Goal: Information Seeking & Learning: Learn about a topic

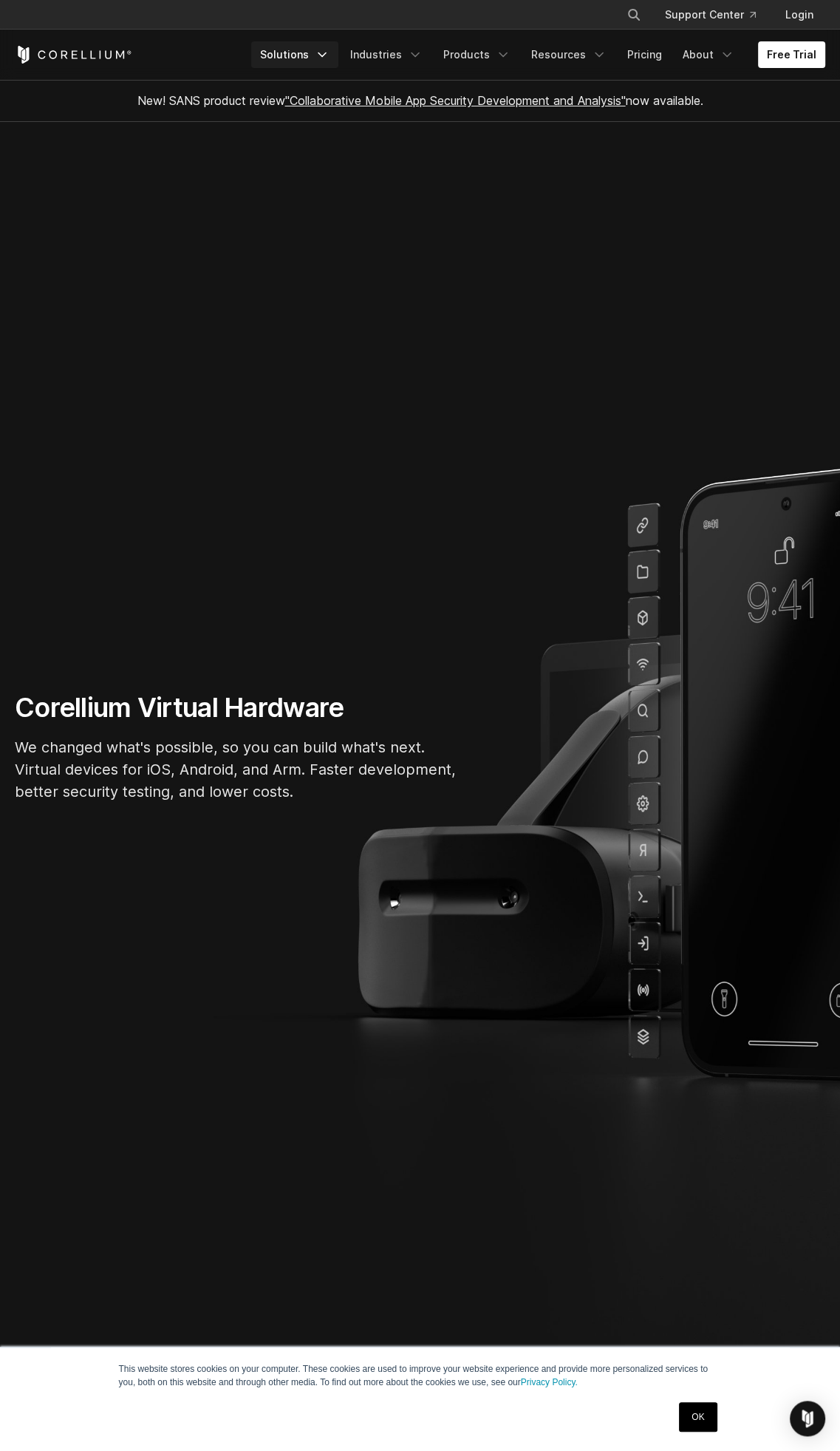
click at [301, 53] on link "Solutions" at bounding box center [295, 55] width 87 height 27
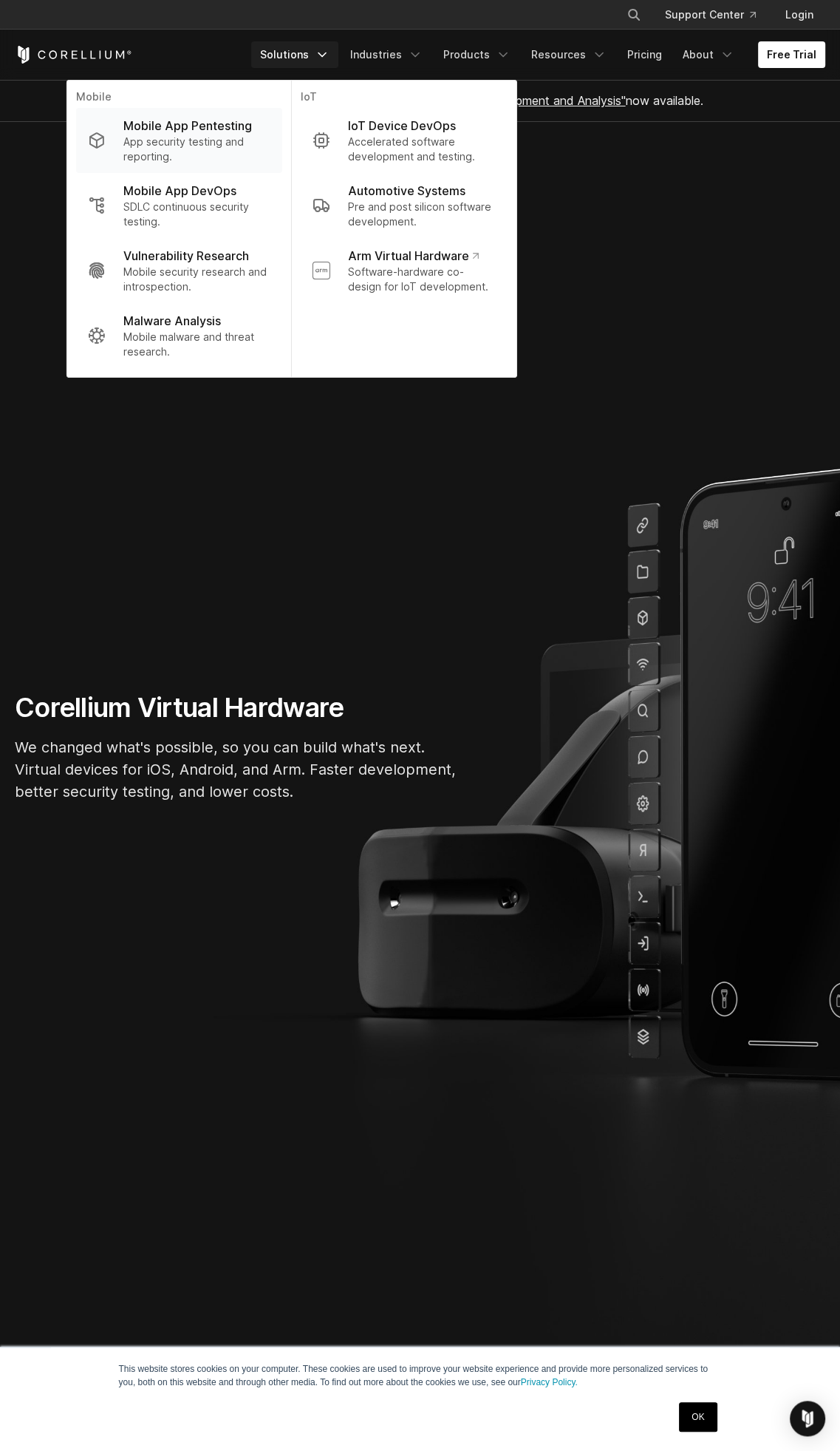
click at [236, 135] on p "App security testing and reporting." at bounding box center [196, 149] width 147 height 29
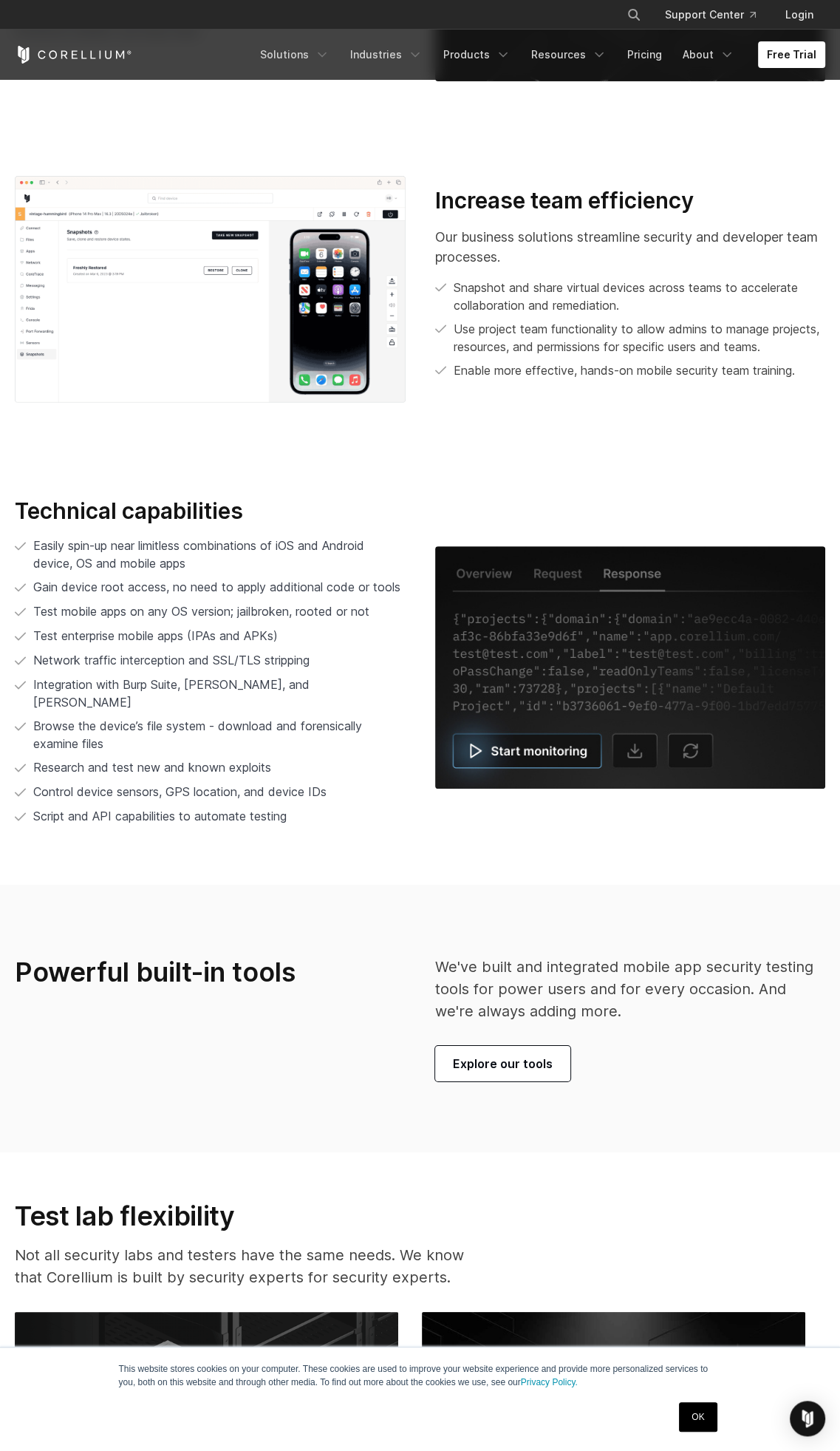
scroll to position [3300, 0]
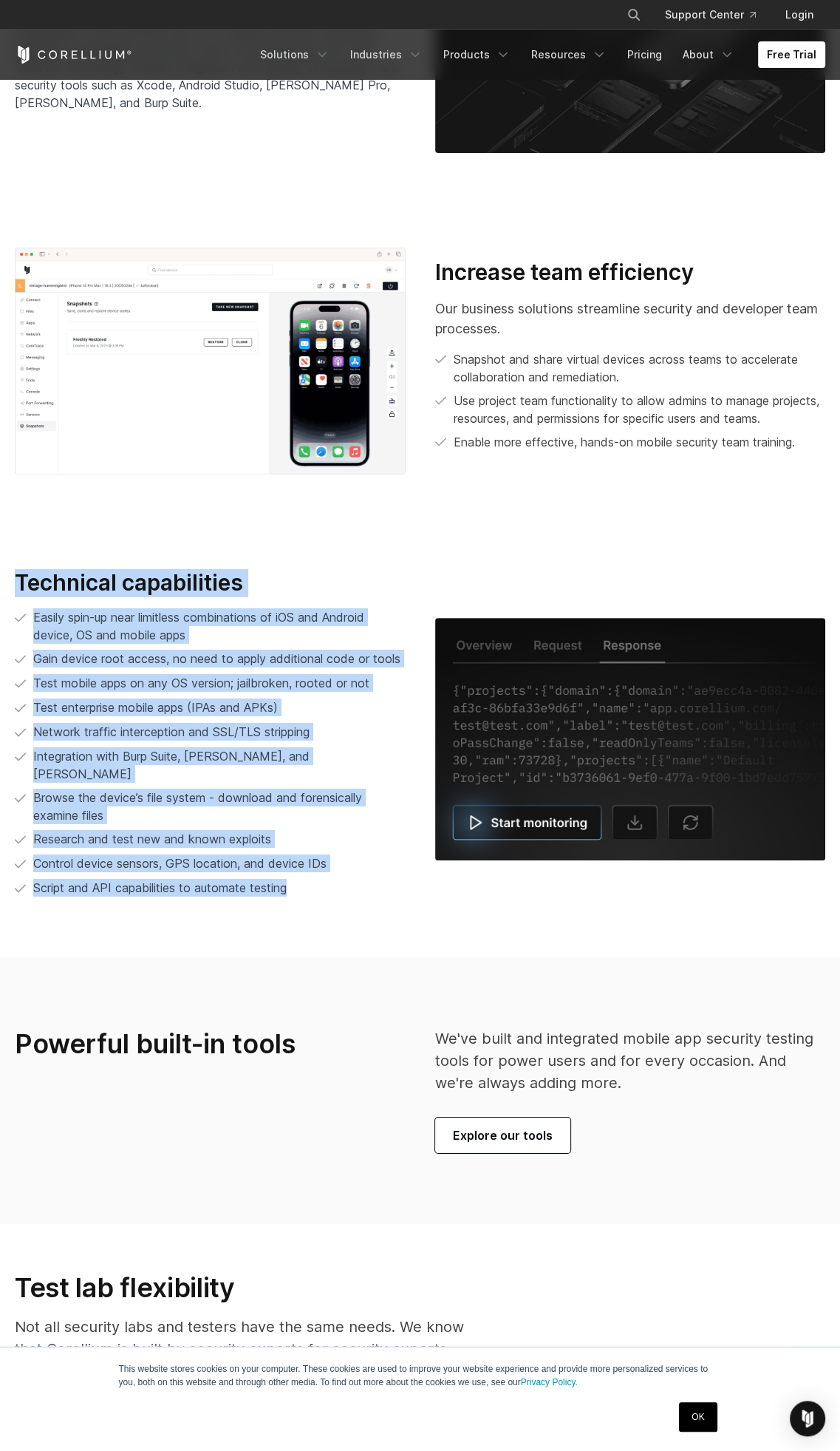
drag, startPoint x: 348, startPoint y: 881, endPoint x: -17, endPoint y: 599, distance: 461.2
click at [378, 819] on span "Browse the device’s file system - download and forensically examine files" at bounding box center [219, 805] width 372 height 35
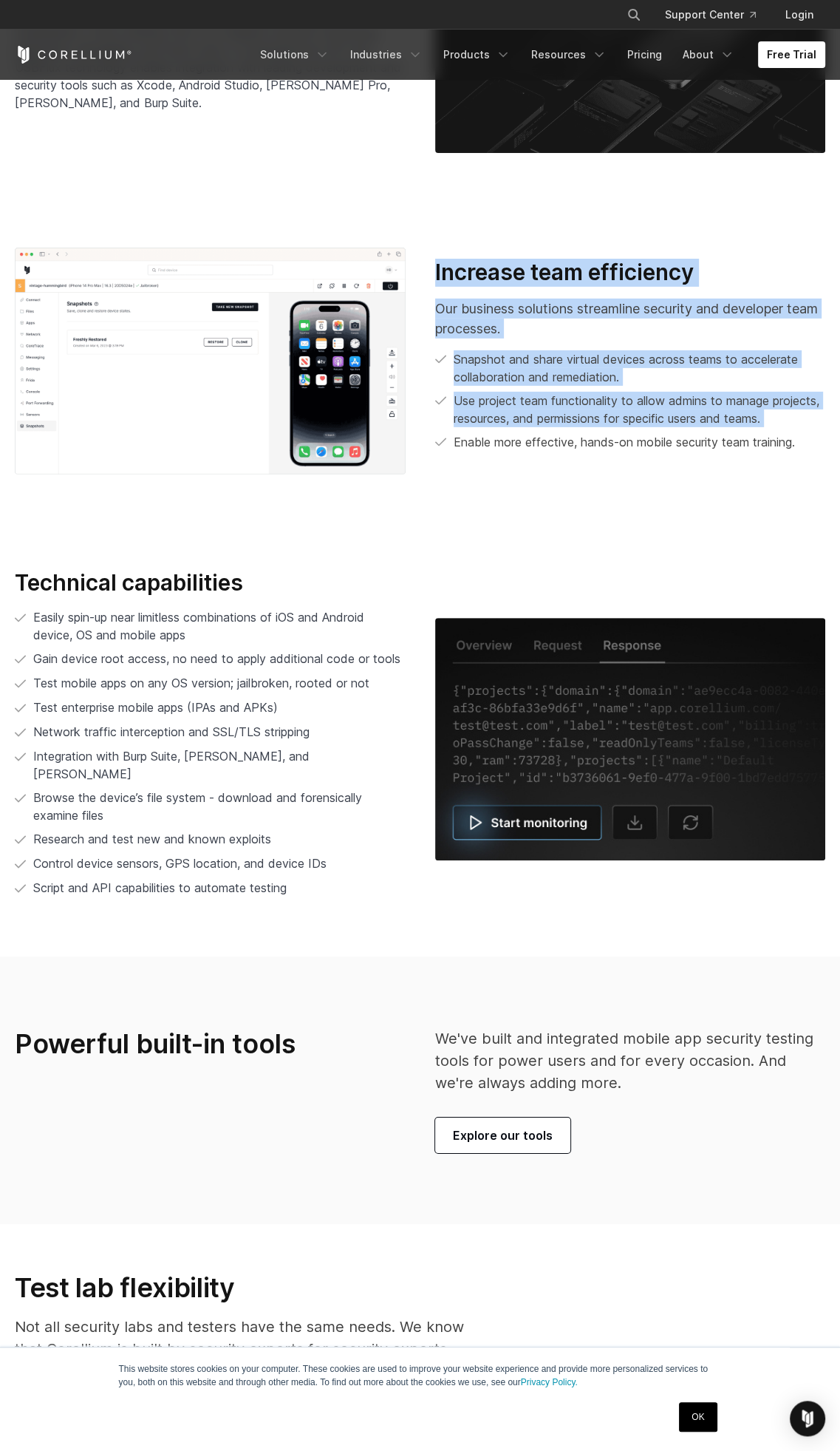
drag, startPoint x: 815, startPoint y: 459, endPoint x: 437, endPoint y: 257, distance: 428.6
click at [437, 257] on section "Increase team efficiency Our business solutions streamline security and develop…" at bounding box center [420, 361] width 840 height 321
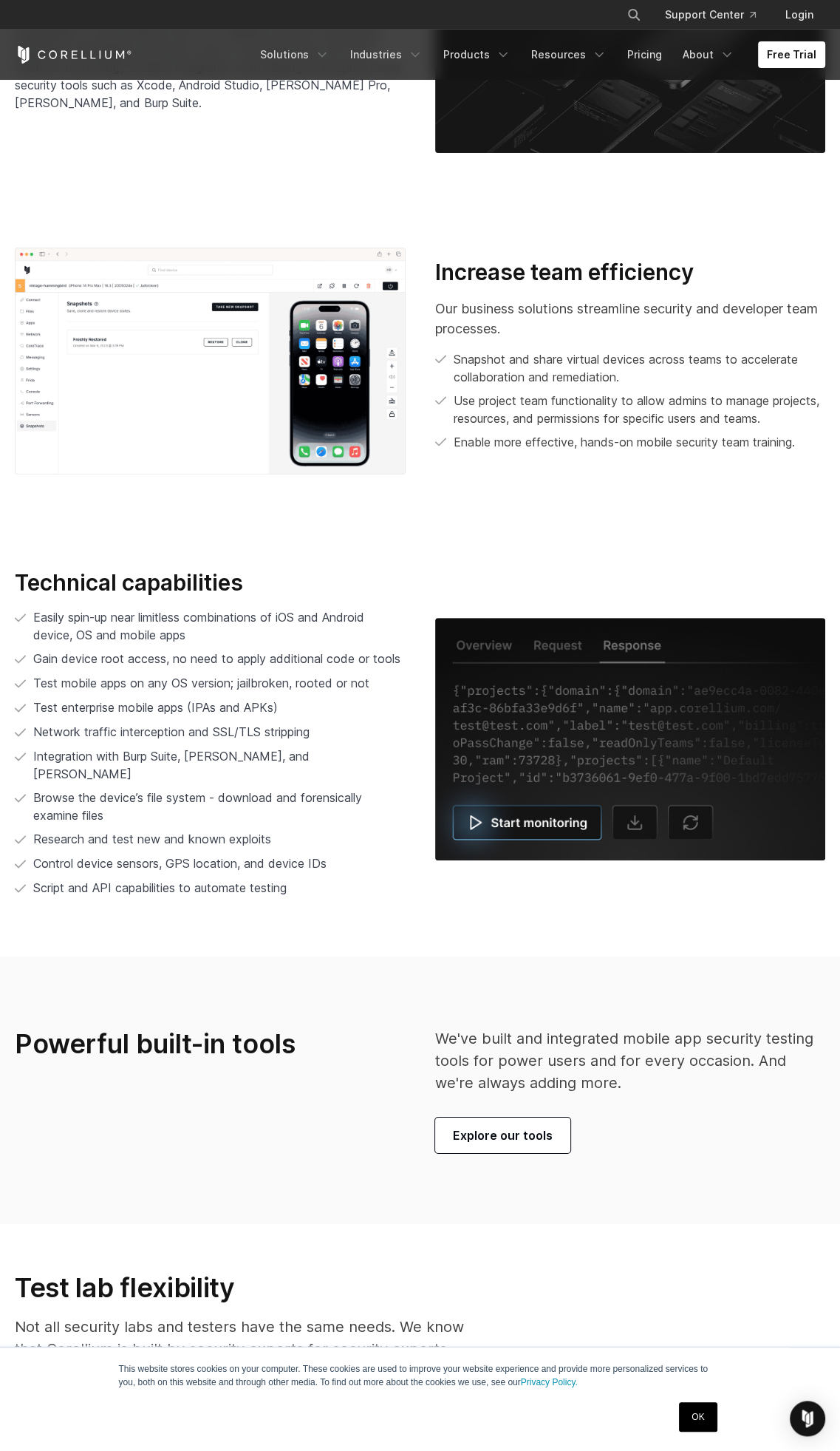
click at [749, 451] on p "Enable more effective, hands-on mobile security team training." at bounding box center [625, 442] width 342 height 18
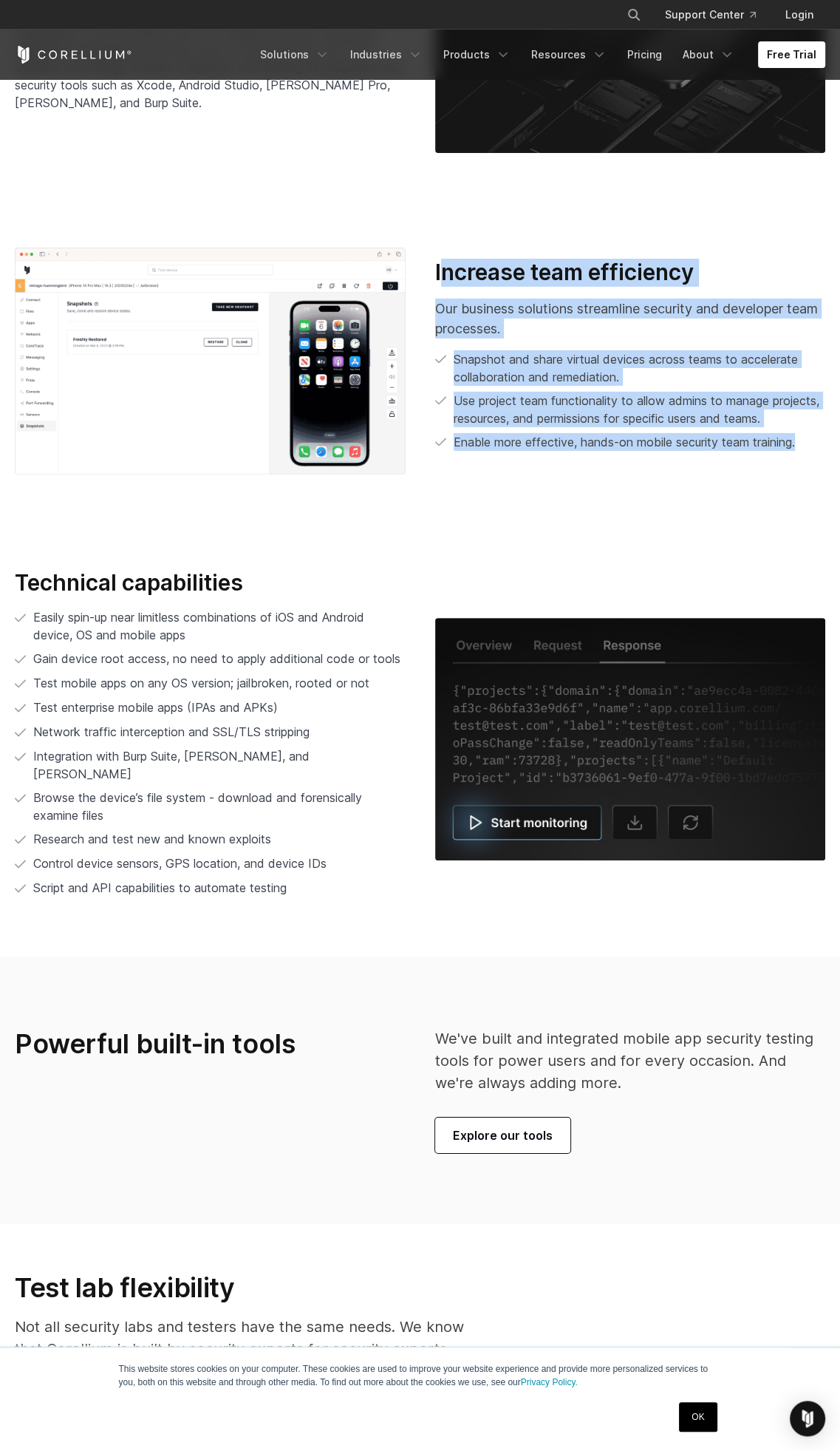
drag, startPoint x: 812, startPoint y: 469, endPoint x: 441, endPoint y: 277, distance: 417.7
click at [441, 277] on div "Increase team efficiency Our business solutions streamline security and develop…" at bounding box center [630, 361] width 420 height 205
click at [647, 421] on p "Use project team functionality to allow admins to manage projects, resources, a…" at bounding box center [640, 408] width 372 height 35
drag, startPoint x: 439, startPoint y: 286, endPoint x: 846, endPoint y: 504, distance: 461.7
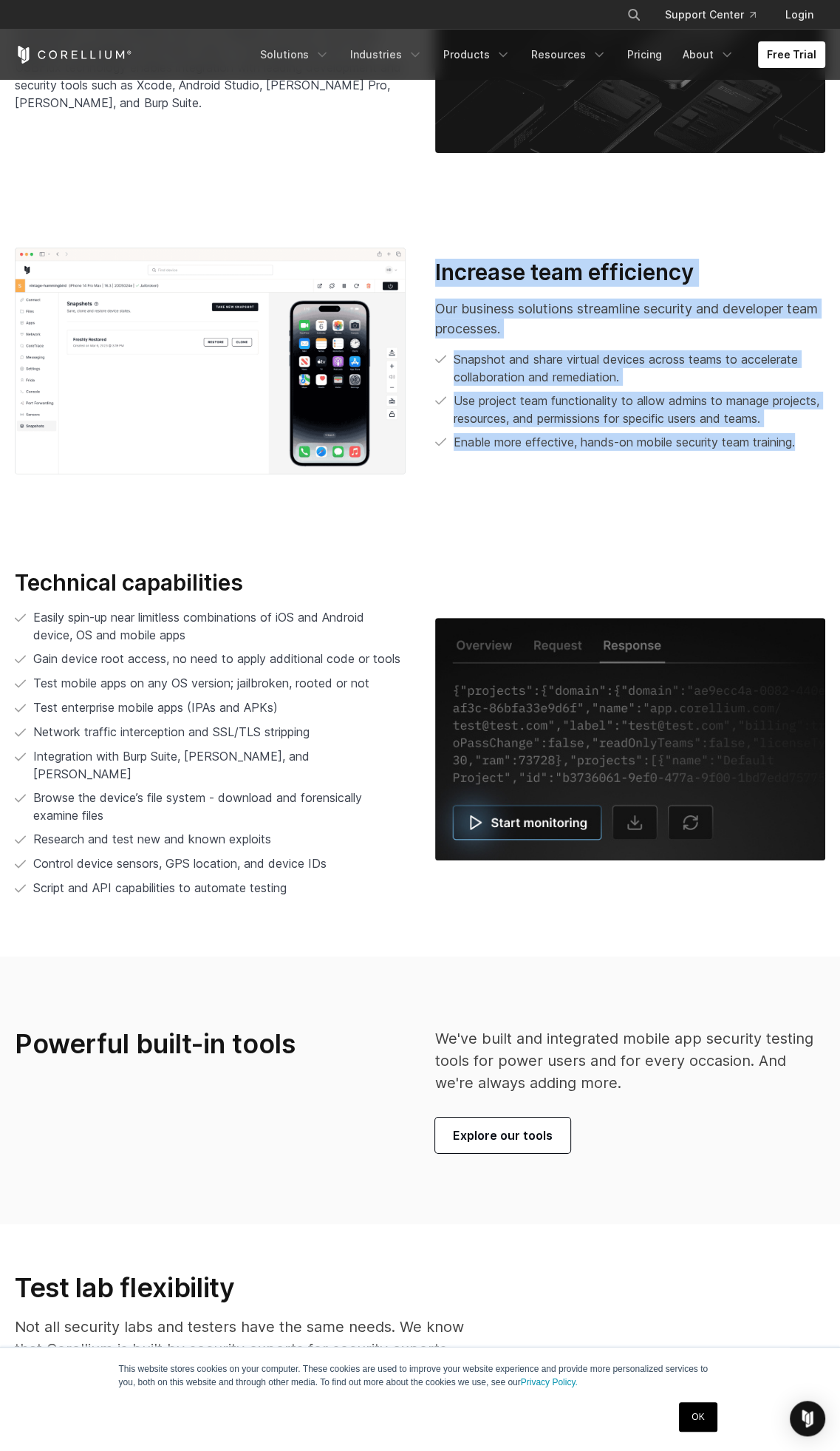
click at [807, 451] on li "Enable more effective, hands-on mobile security team training." at bounding box center [630, 442] width 391 height 18
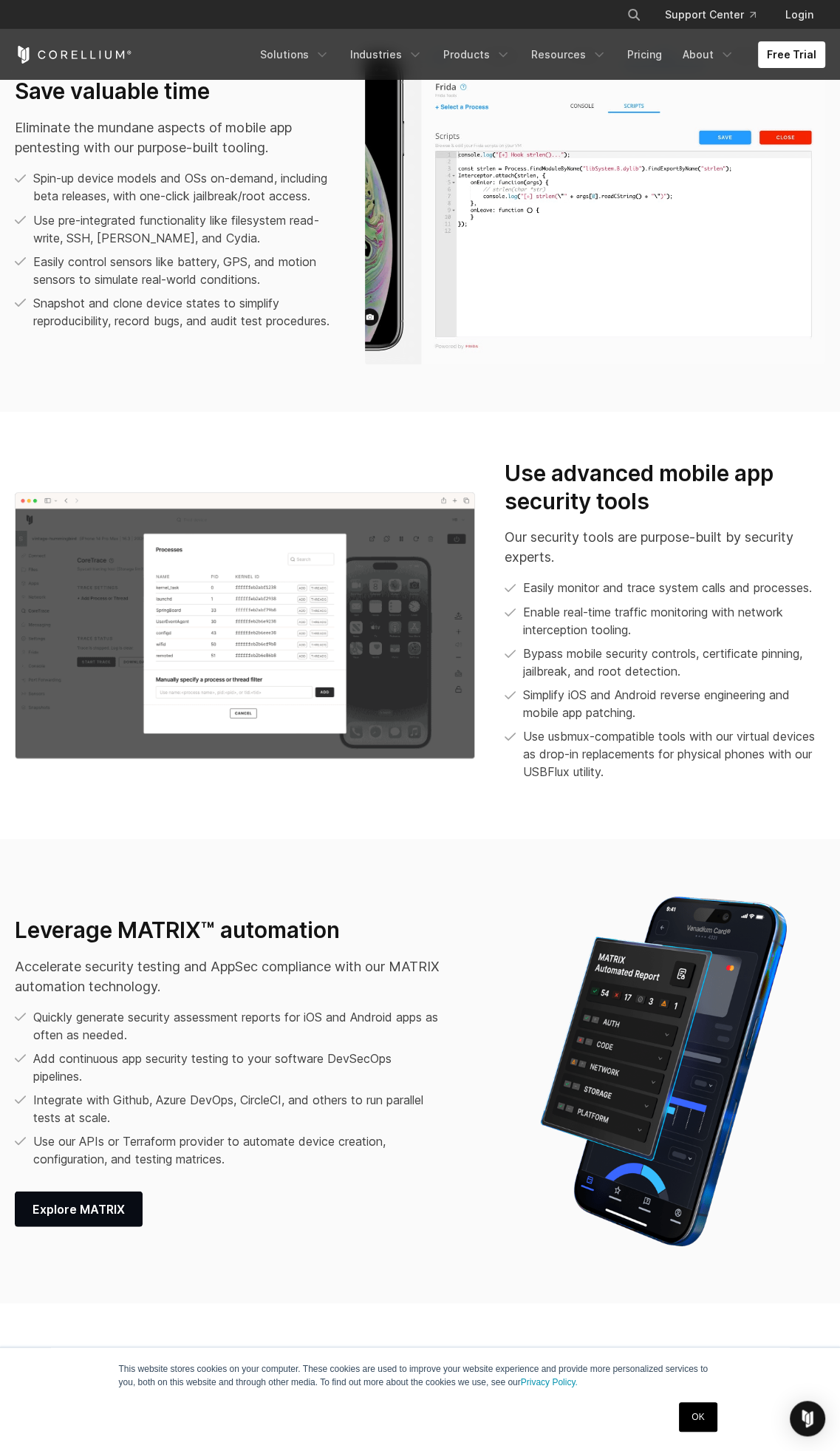
scroll to position [1880, 0]
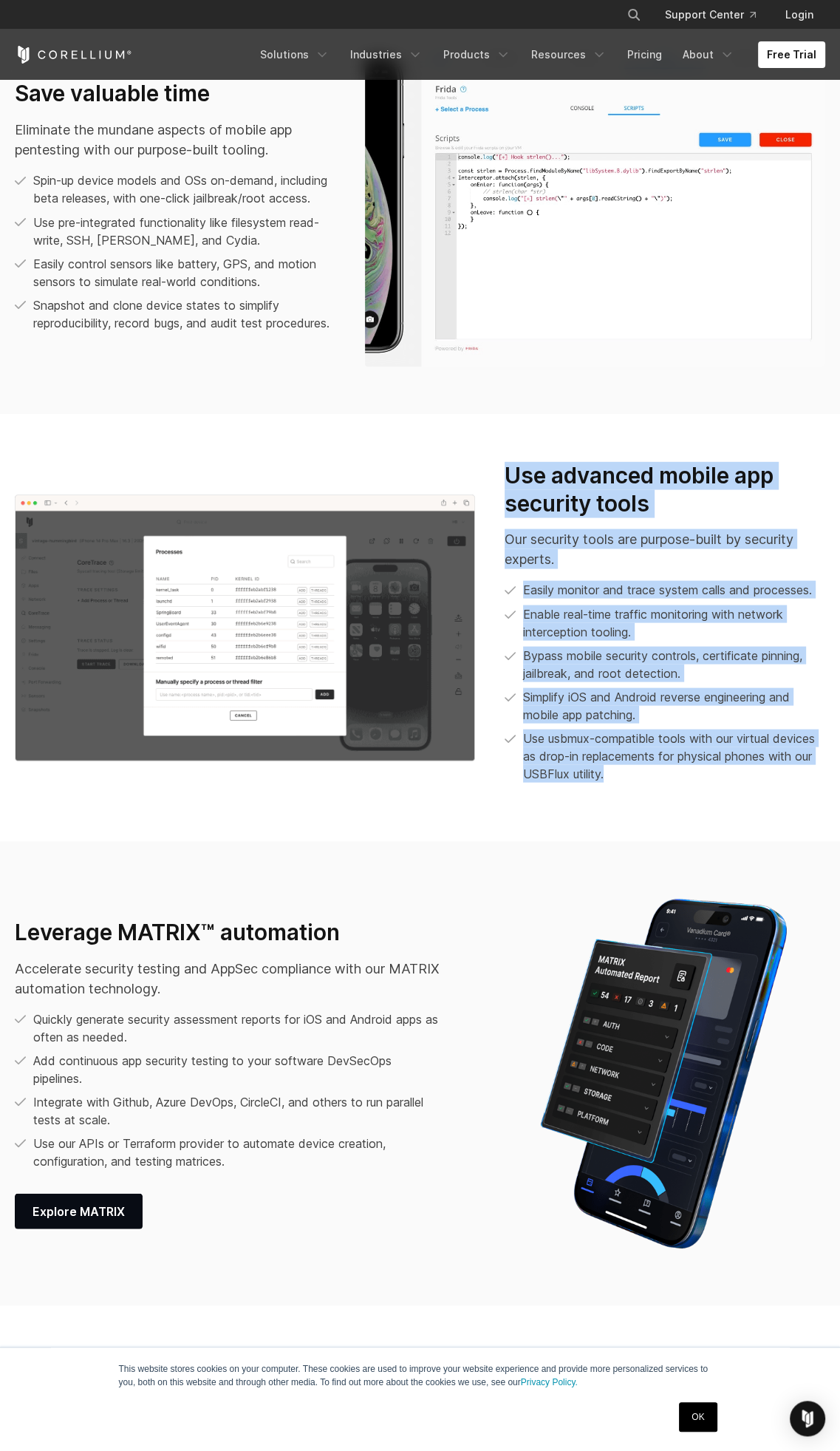
drag, startPoint x: 636, startPoint y: 796, endPoint x: 511, endPoint y: 481, distance: 338.9
click at [511, 481] on div "Use advanced mobile app security tools Our security tools are purpose-built by …" at bounding box center [664, 622] width 321 height 321
click at [626, 782] on span "Use usbmux-compatible tools with our virtual devices as drop-in replacements fo…" at bounding box center [674, 755] width 302 height 53
drag, startPoint x: 630, startPoint y: 795, endPoint x: 505, endPoint y: 480, distance: 338.9
click at [505, 480] on div "Use advanced mobile app security tools Our security tools are purpose-built by …" at bounding box center [664, 622] width 321 height 321
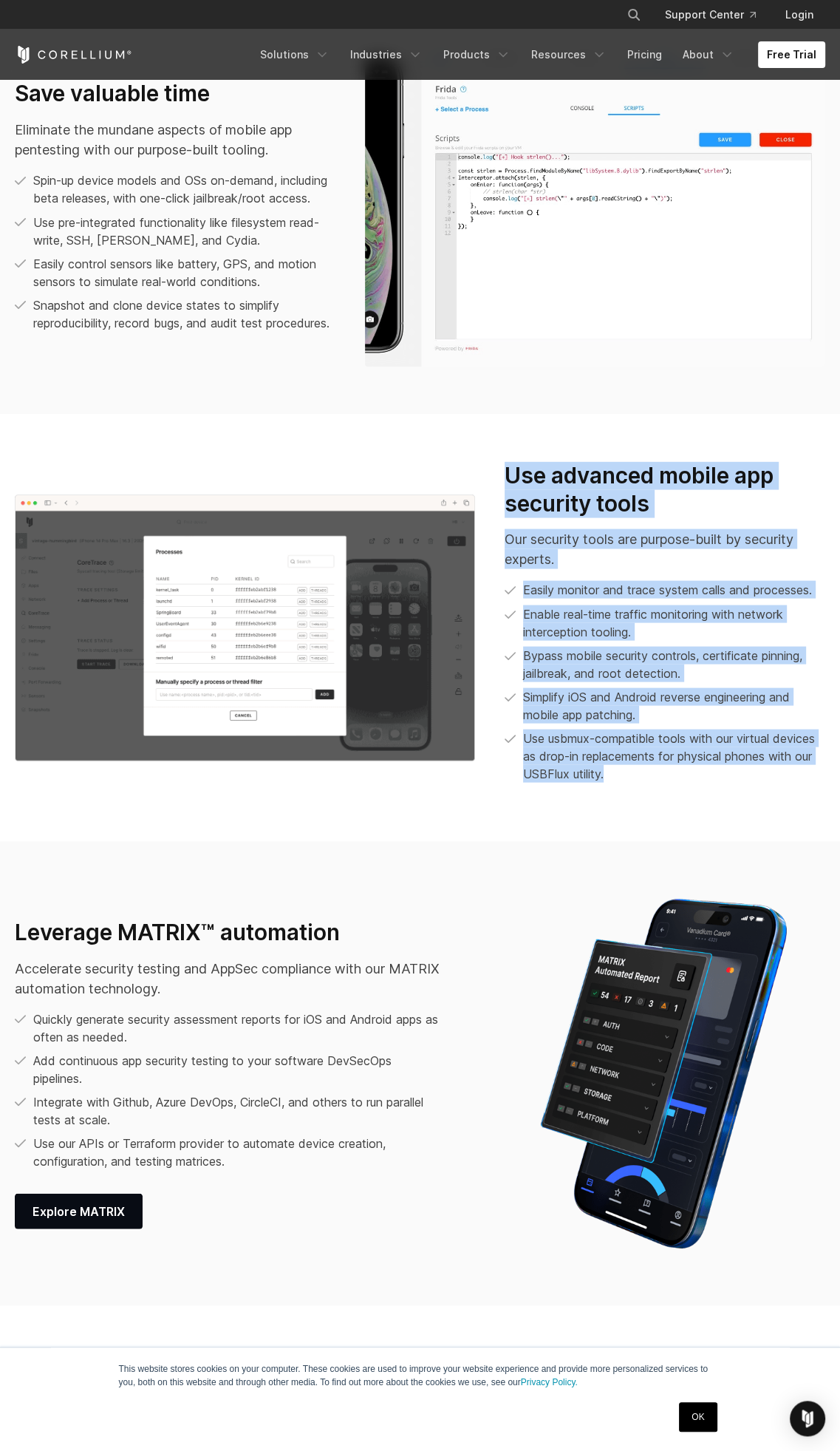
click at [531, 504] on h3 "Use advanced mobile app security tools" at bounding box center [664, 489] width 321 height 55
drag, startPoint x: 506, startPoint y: 489, endPoint x: 644, endPoint y: 832, distance: 369.7
click at [644, 832] on section "Use advanced mobile app security tools Our security tools are purpose-built by …" at bounding box center [420, 628] width 840 height 427
click at [624, 782] on span "Use usbmux-compatible tools with our virtual devices as drop-in replacements fo…" at bounding box center [674, 755] width 302 height 53
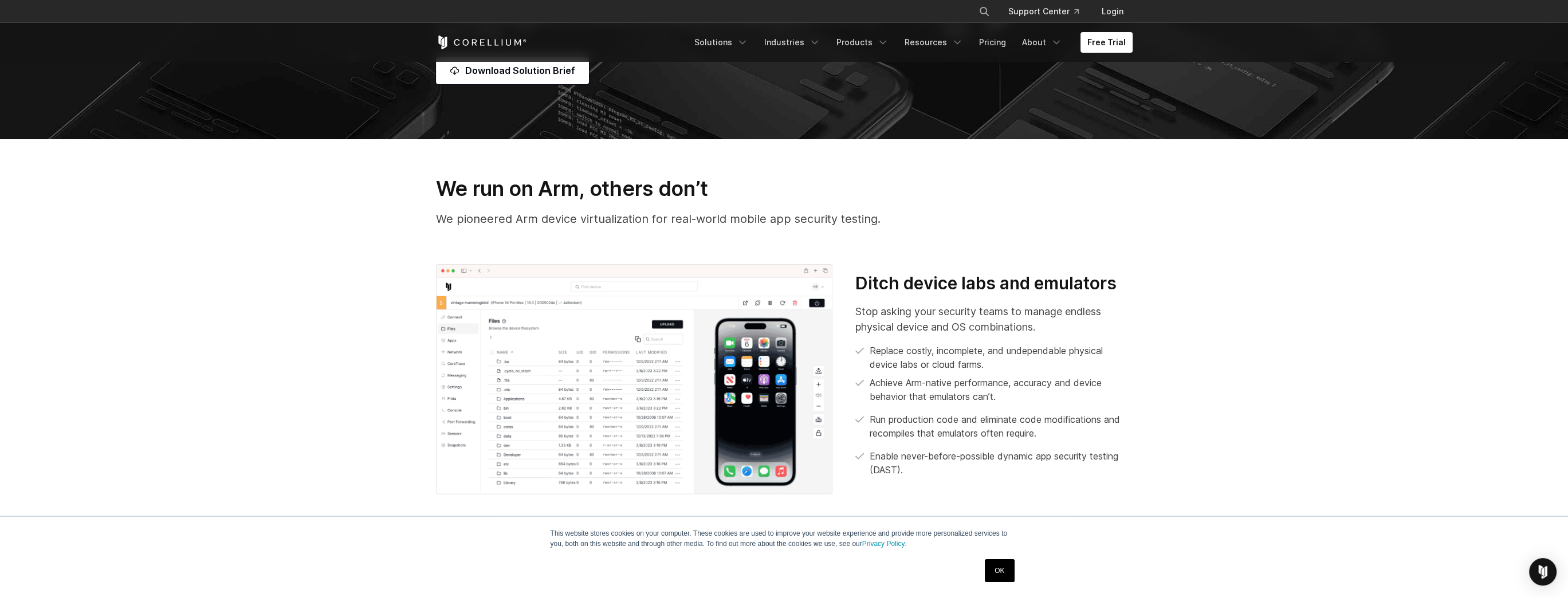
scroll to position [427, 0]
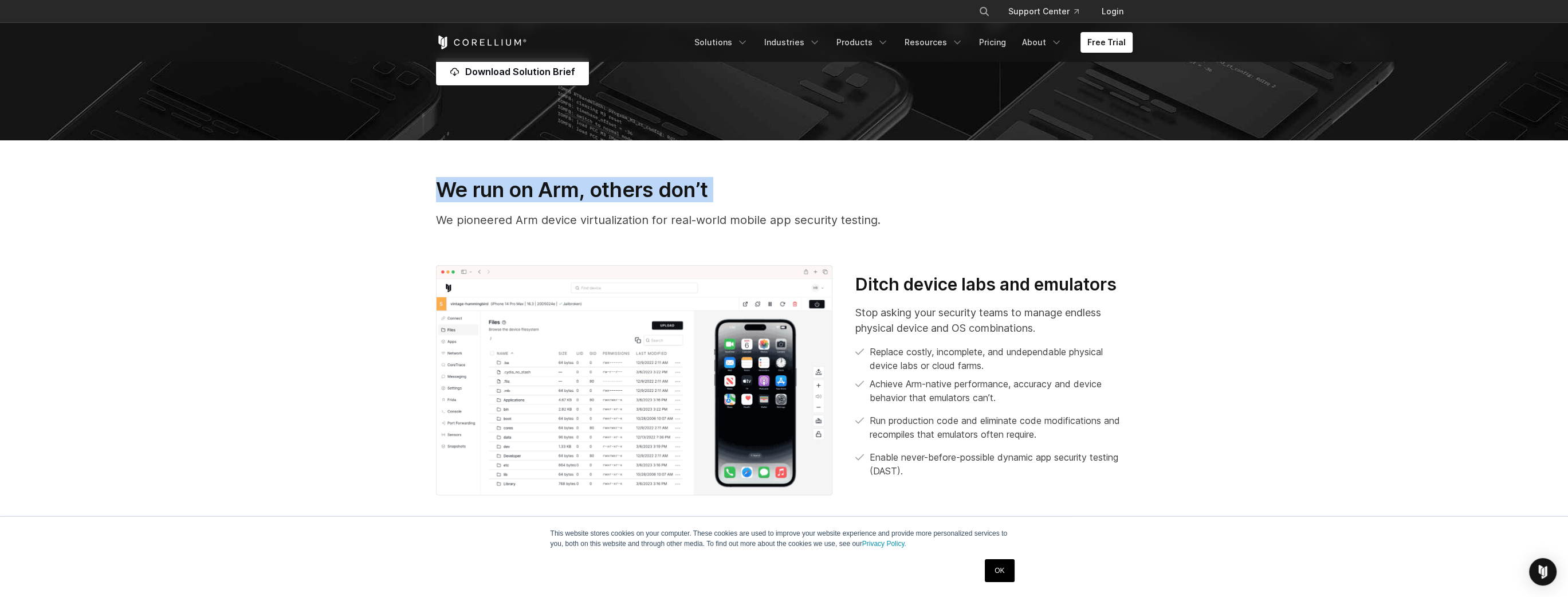
drag, startPoint x: 465, startPoint y: 174, endPoint x: 1091, endPoint y: 205, distance: 626.8
click at [651, 205] on section "We run on Arm, others don’t We pioneered Arm device virtualization for real-wor…" at bounding box center [784, 336] width 1568 height 392
click at [651, 233] on div "We run on Arm, others don’t We pioneered Arm device virtualization for real-wor…" at bounding box center [784, 207] width 719 height 60
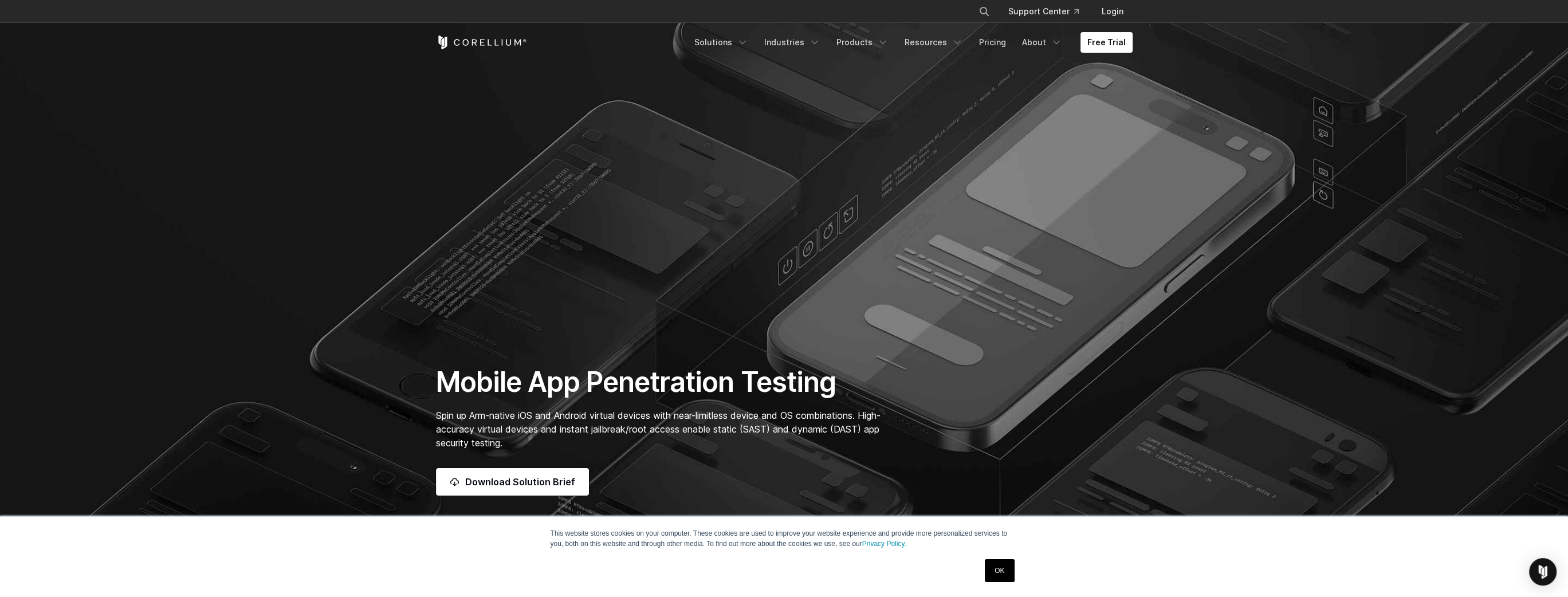
scroll to position [14, 0]
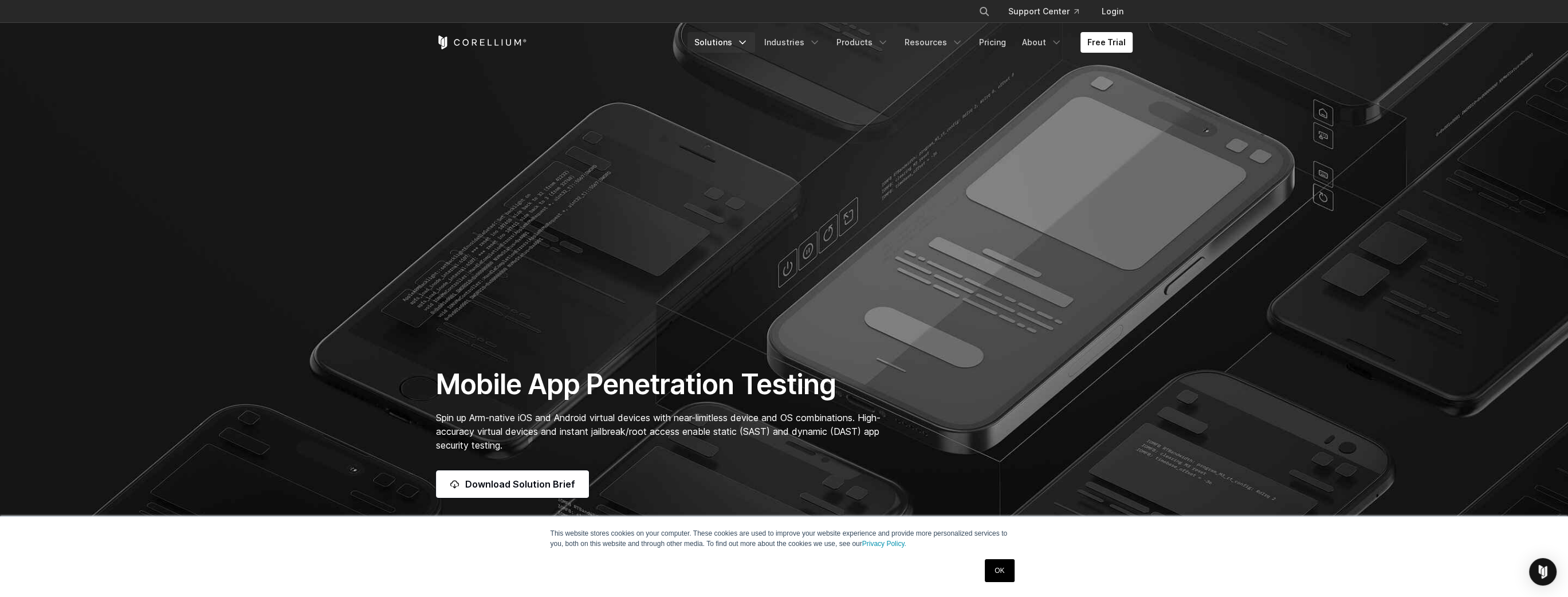
click at [651, 43] on icon "Navigation Menu" at bounding box center [743, 43] width 12 height 12
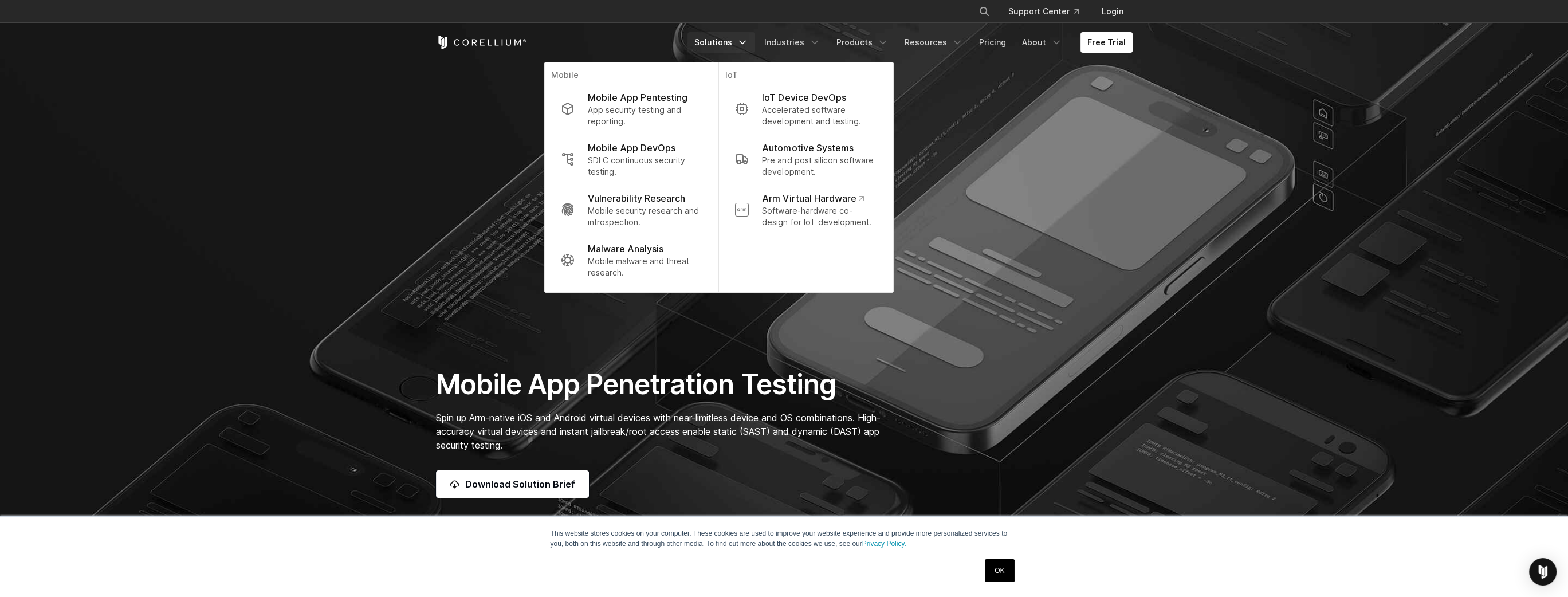
click at [651, 293] on section "Mobile App Penetration Testing Spin up Arm-native iOS and Android virtual devic…" at bounding box center [784, 269] width 1568 height 567
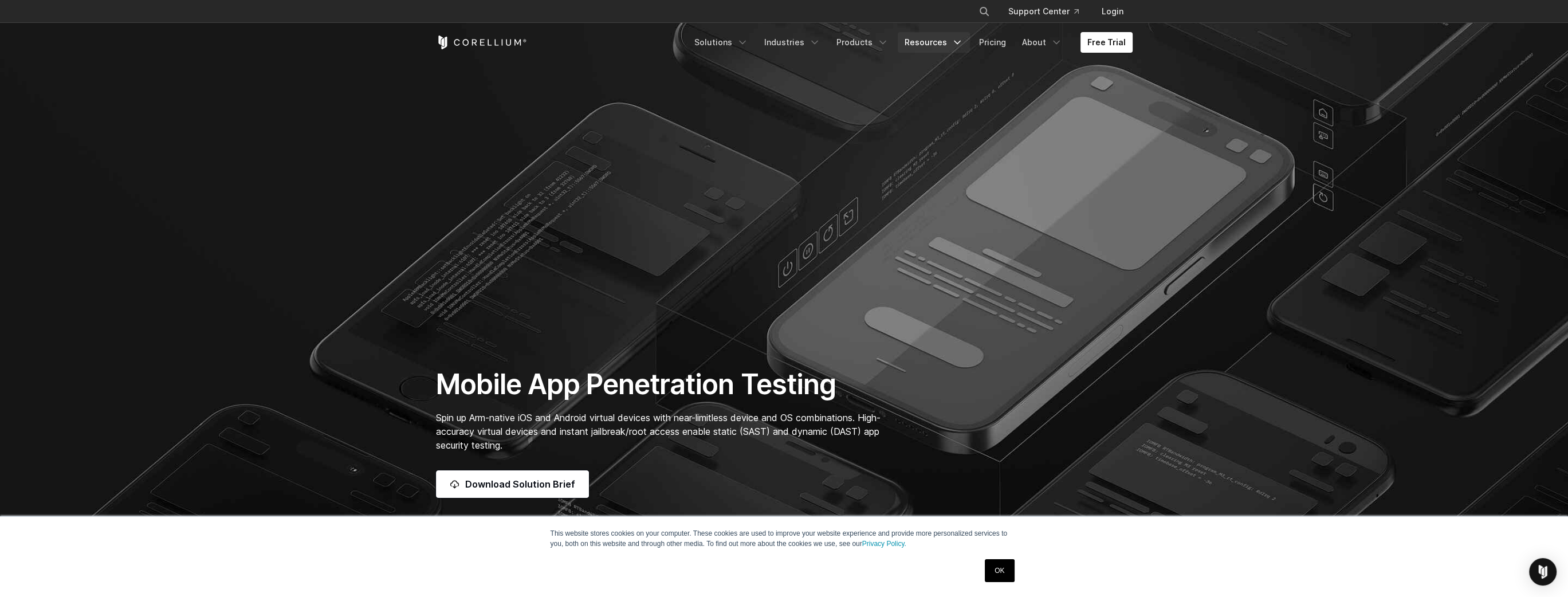
click at [651, 44] on link "Resources" at bounding box center [933, 43] width 72 height 21
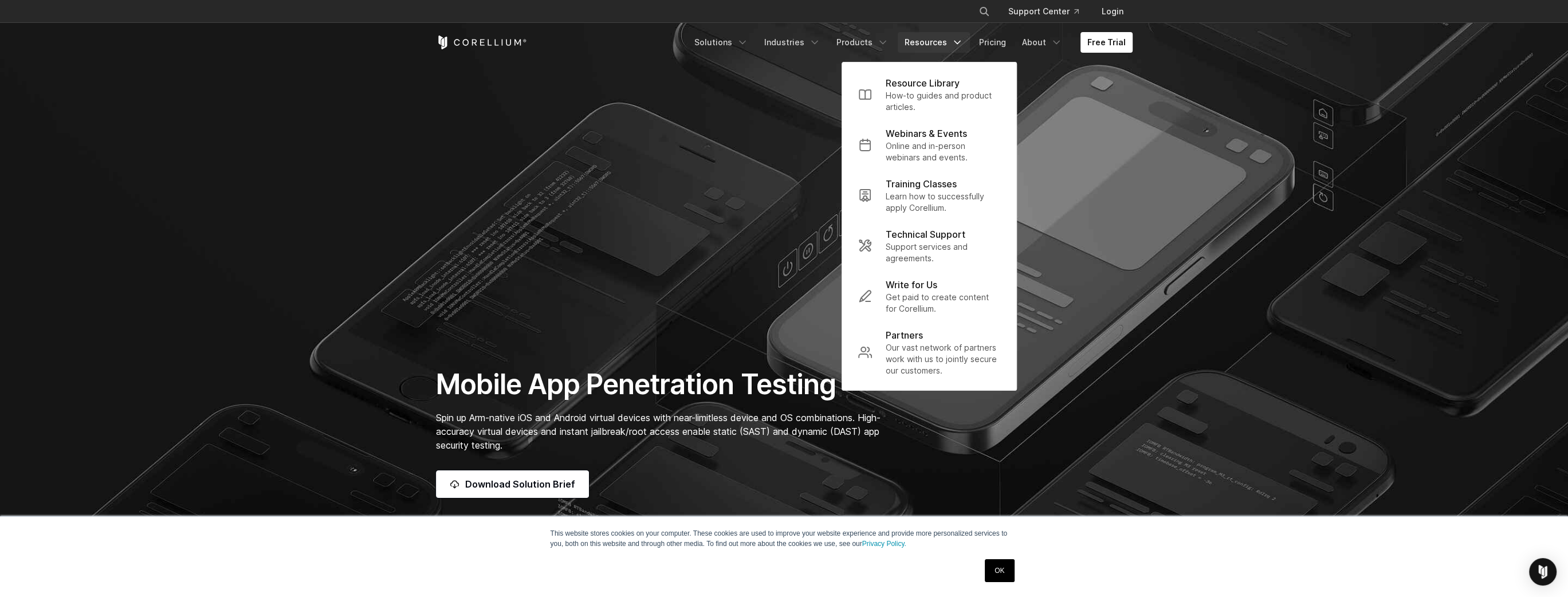
drag, startPoint x: 834, startPoint y: 492, endPoint x: 830, endPoint y: 482, distance: 10.8
click at [651, 492] on div "Download Solution Brief" at bounding box center [664, 484] width 456 height 27
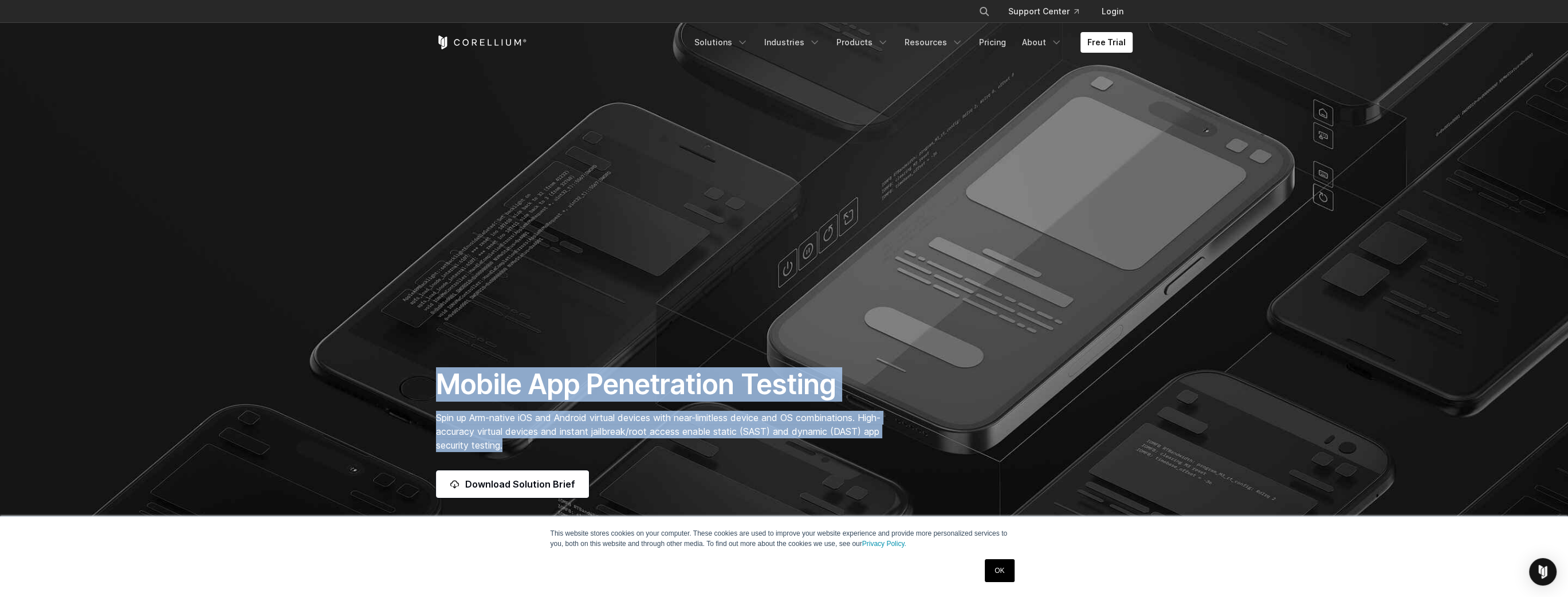
drag, startPoint x: 572, startPoint y: 448, endPoint x: 359, endPoint y: 356, distance: 232.0
click at [359, 356] on section "Mobile App Penetration Testing Spin up Arm-native iOS and Android virtual devic…" at bounding box center [784, 269] width 1568 height 567
drag, startPoint x: 579, startPoint y: 415, endPoint x: 486, endPoint y: 390, distance: 96.3
click at [580, 415] on span "Spin up Arm-native iOS and Android virtual devices with near-limitless device a…" at bounding box center [658, 431] width 445 height 39
click at [394, 370] on section "Mobile App Penetration Testing Spin up Arm-native iOS and Android virtual devic…" at bounding box center [784, 269] width 1568 height 567
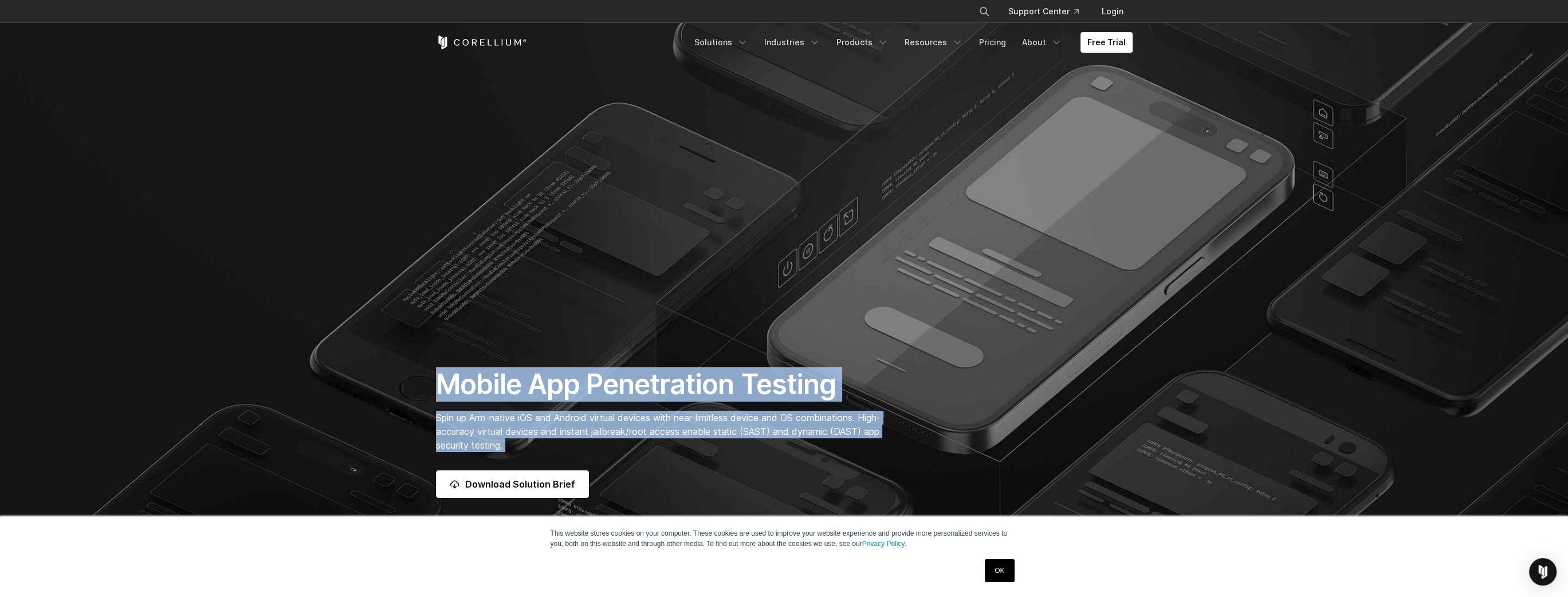
drag, startPoint x: 438, startPoint y: 380, endPoint x: 829, endPoint y: 453, distance: 397.8
click at [651, 453] on div "Mobile App Penetration Testing Spin up Arm-native iOS and Android virtual devic…" at bounding box center [664, 432] width 479 height 130
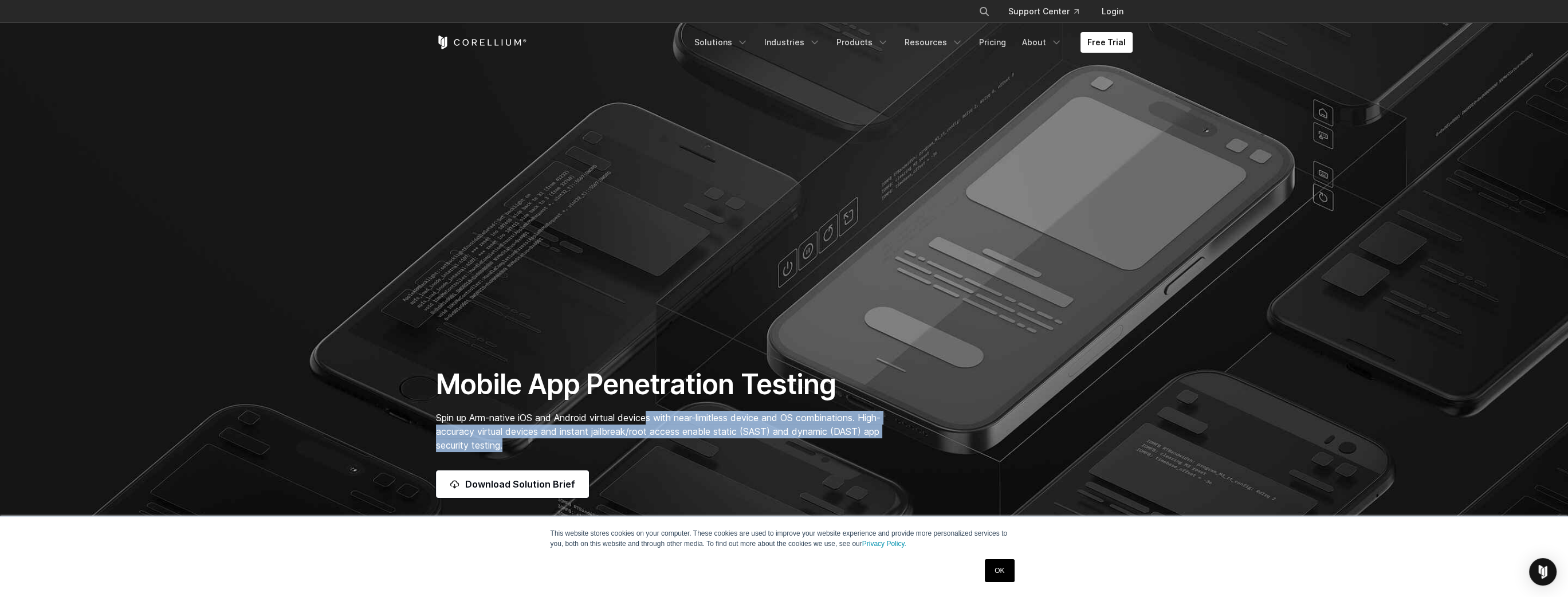
drag, startPoint x: 770, startPoint y: 443, endPoint x: 350, endPoint y: 373, distance: 425.8
click at [370, 372] on section "Mobile App Penetration Testing Spin up Arm-native iOS and Android virtual devic…" at bounding box center [784, 269] width 1568 height 567
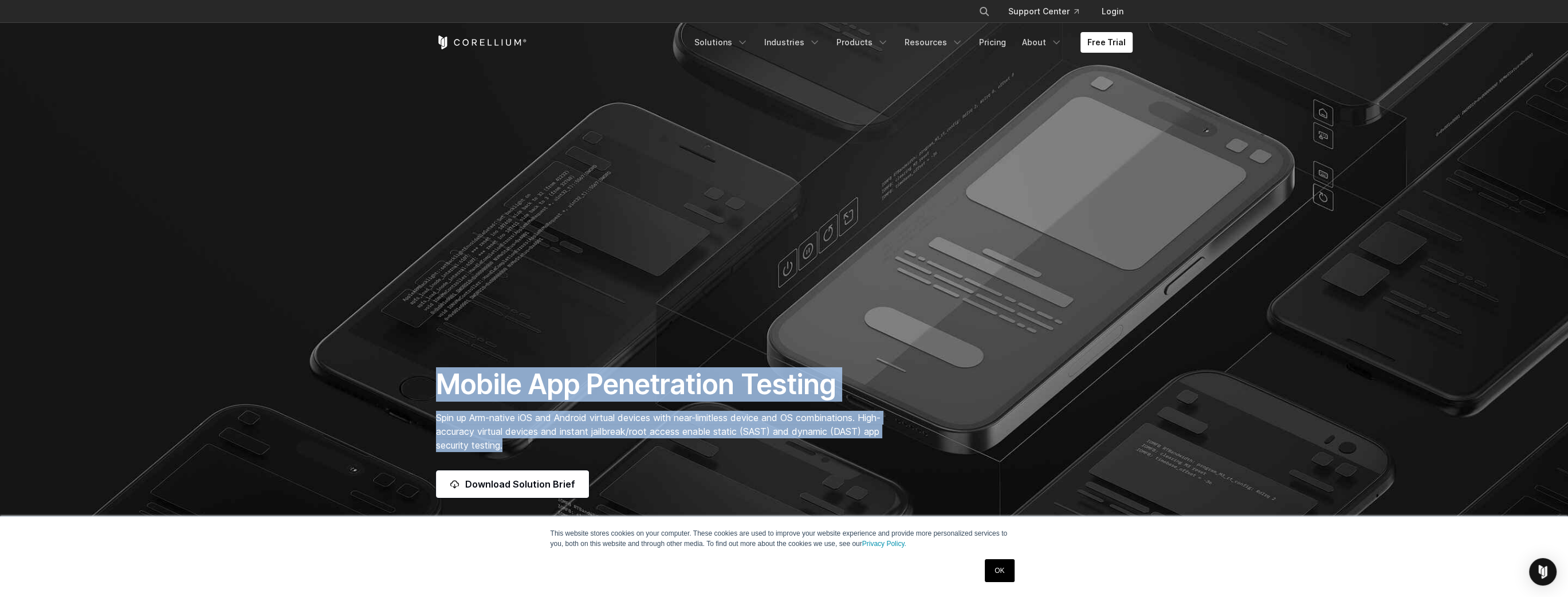
click at [491, 448] on span "Spin up Arm-native iOS and Android virtual devices with near-limitless device a…" at bounding box center [658, 431] width 445 height 39
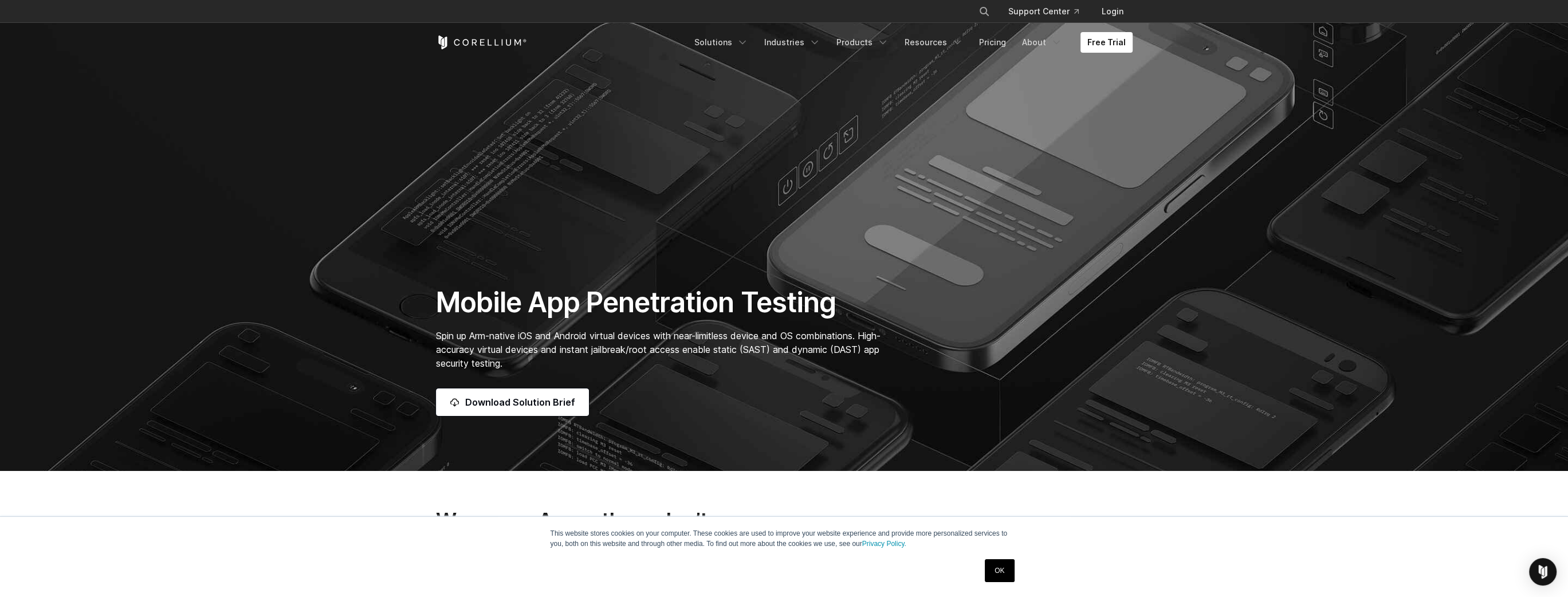
scroll to position [83, 0]
